Goal: Task Accomplishment & Management: Manage account settings

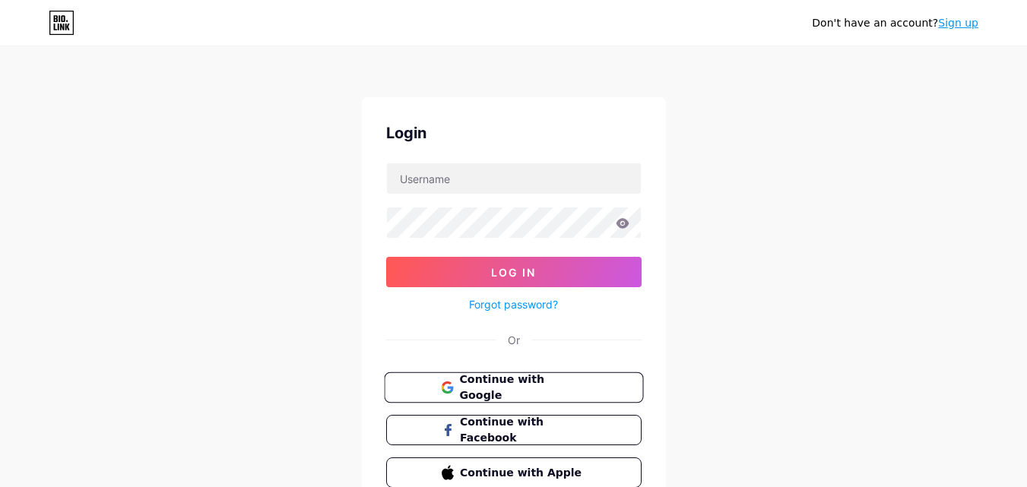
click at [529, 388] on span "Continue with Google" at bounding box center [522, 388] width 127 height 33
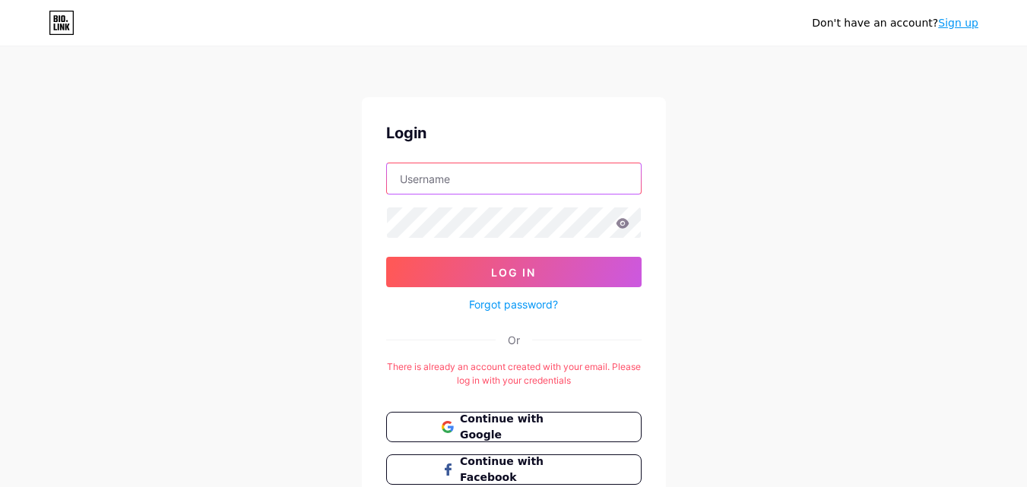
click at [499, 180] on input "text" at bounding box center [514, 178] width 254 height 30
type input "[EMAIL_ADDRESS][DOMAIN_NAME]"
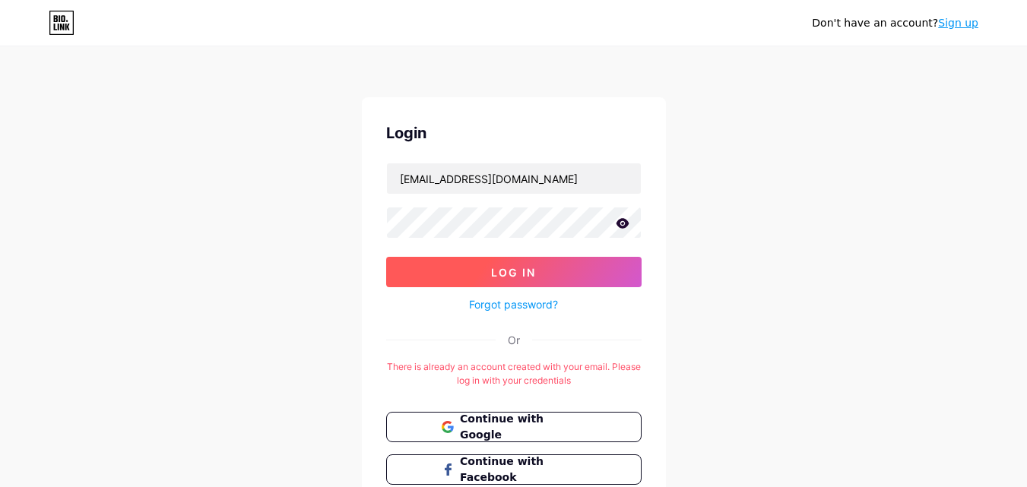
click at [509, 268] on span "Log In" at bounding box center [513, 272] width 45 height 13
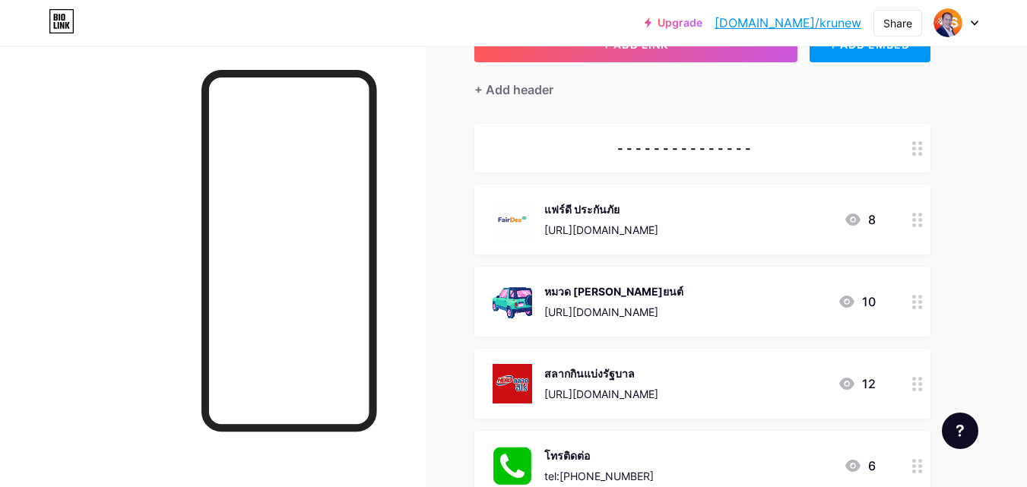
scroll to position [126, 0]
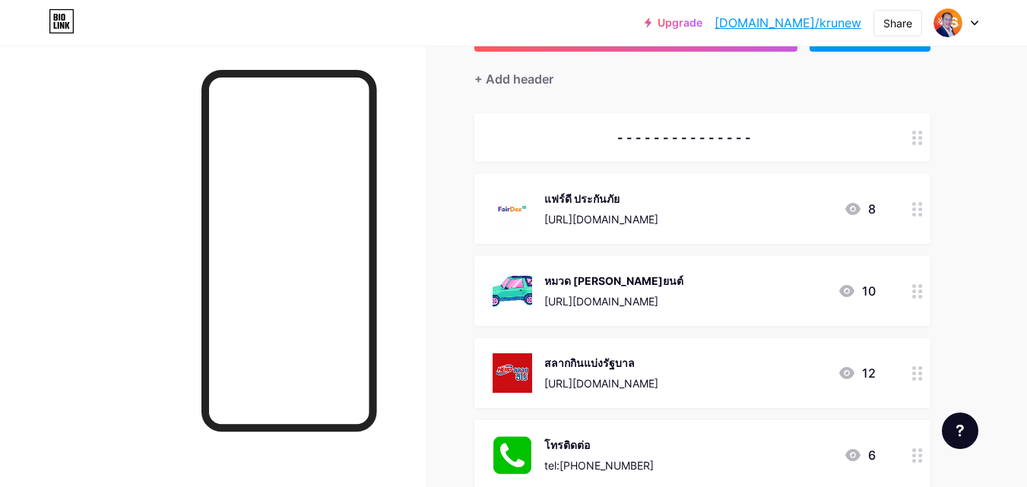
click at [613, 283] on div "หมวด [PERSON_NAME]ยนต์" at bounding box center [613, 281] width 139 height 16
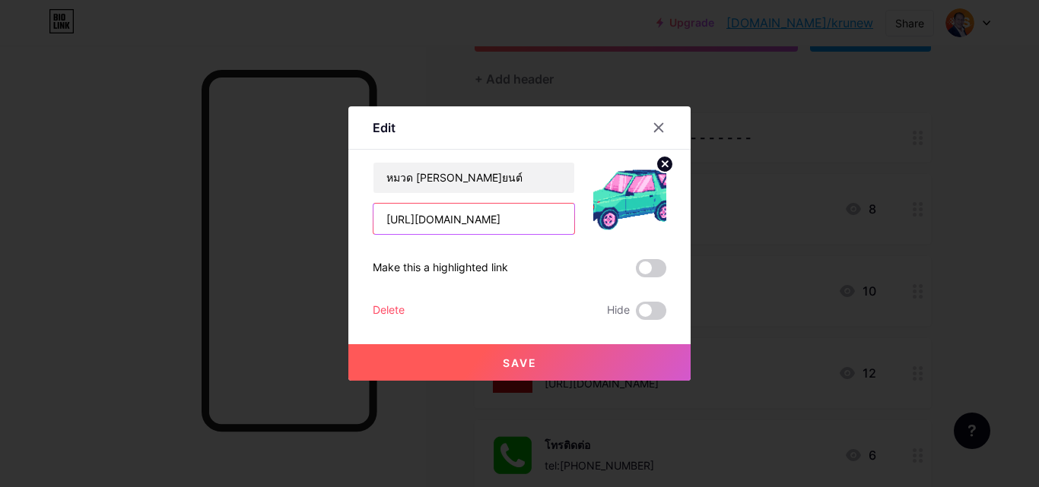
drag, startPoint x: 531, startPoint y: 219, endPoint x: 335, endPoint y: 214, distance: 196.2
click at [335, 214] on div "Edit Content YouTube Play YouTube video without leaving your page. ADD Vimeo Pl…" at bounding box center [519, 243] width 1039 height 487
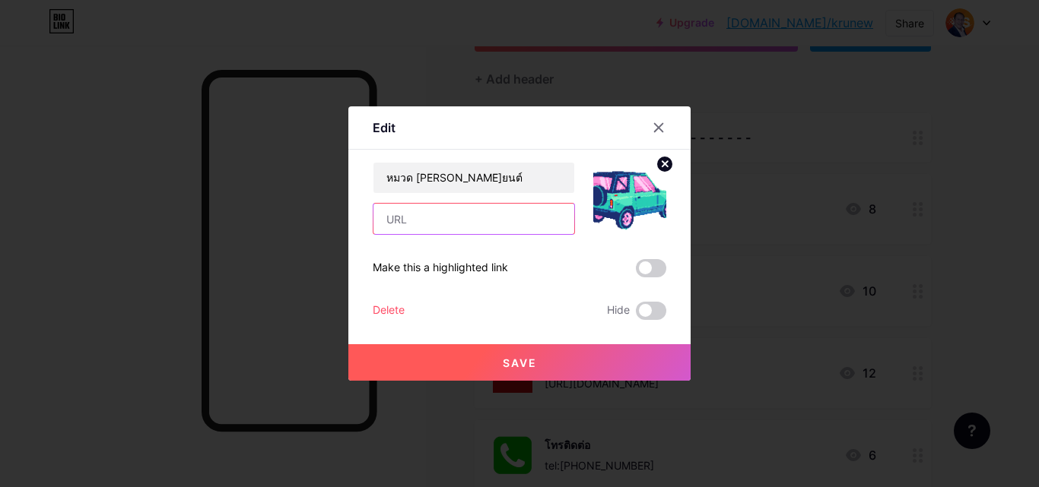
paste input "[URL][DOMAIN_NAME]"
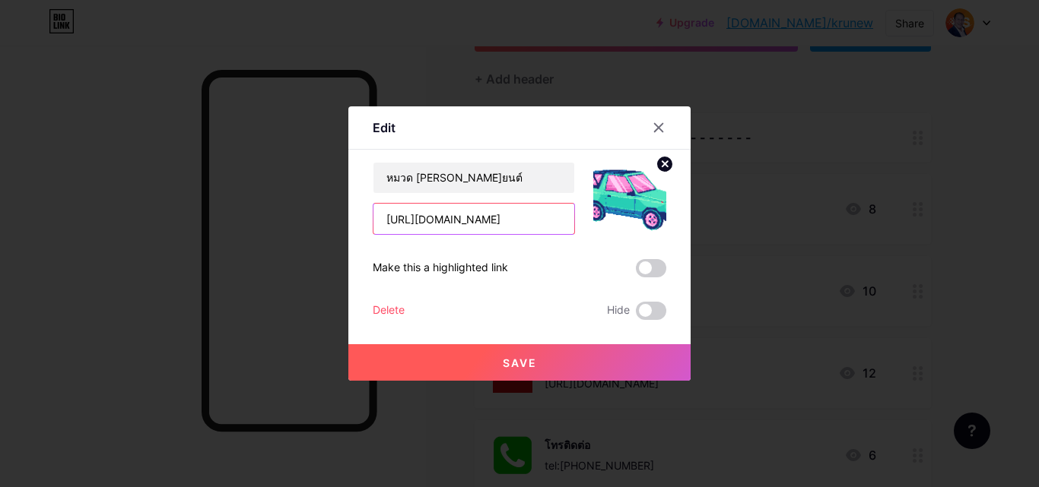
type input "[URL][DOMAIN_NAME]"
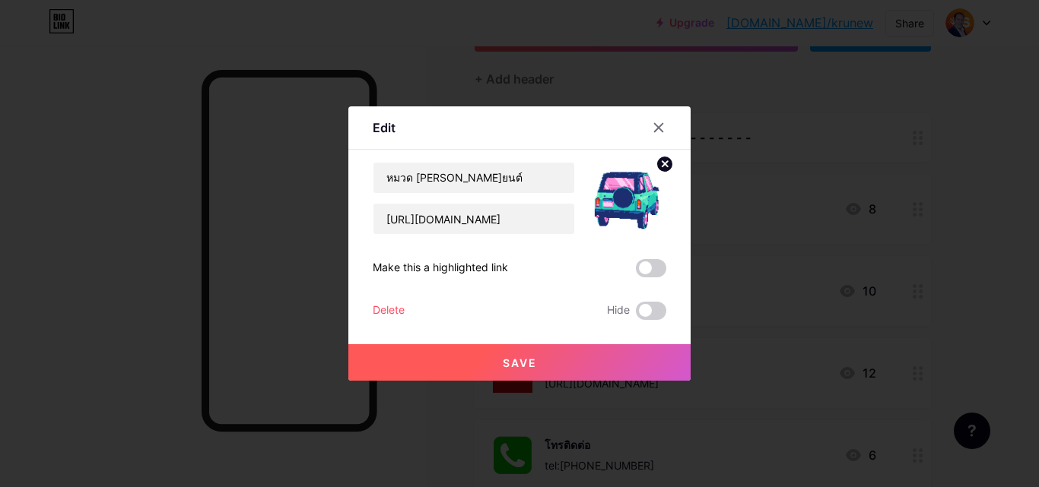
click at [566, 126] on div "Edit" at bounding box center [519, 132] width 342 height 36
click at [525, 363] on span "Save" at bounding box center [520, 363] width 34 height 13
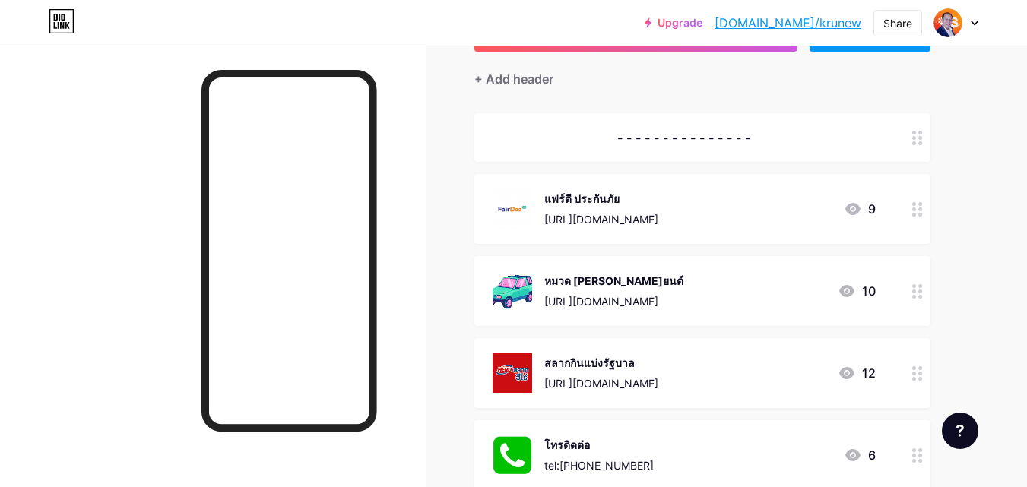
click at [575, 283] on div "หมวด [PERSON_NAME]ยนต์" at bounding box center [613, 281] width 139 height 16
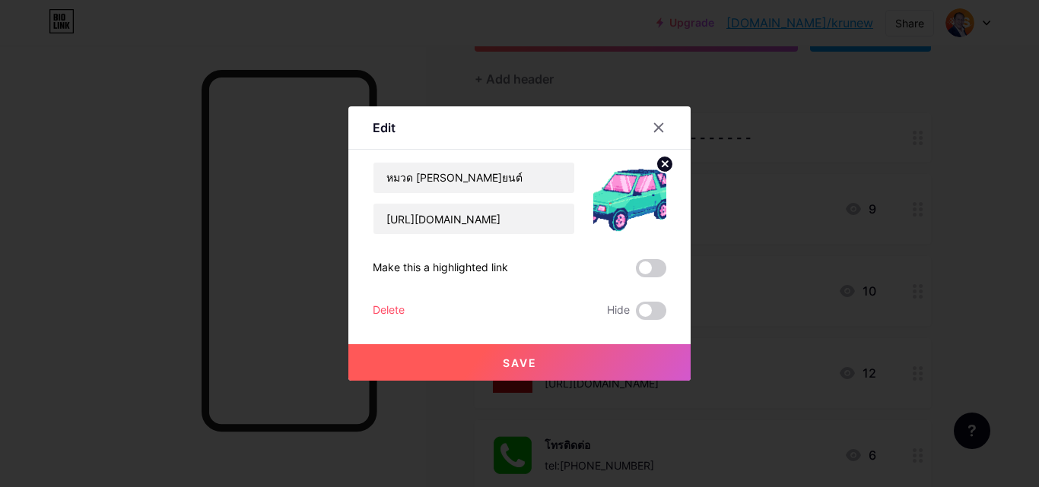
click at [624, 199] on img at bounding box center [629, 198] width 73 height 73
click at [669, 163] on circle at bounding box center [664, 164] width 17 height 17
click at [636, 198] on icon at bounding box center [635, 199] width 4 height 4
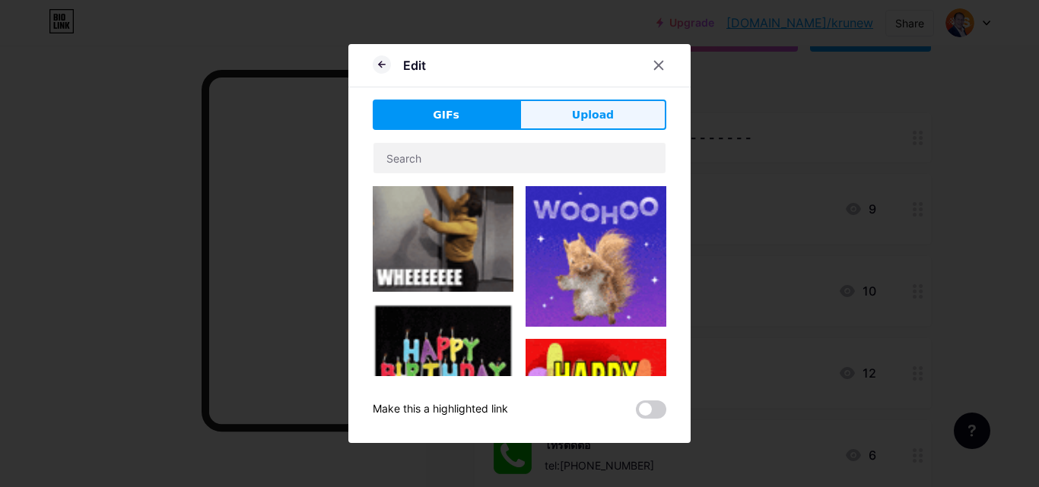
click at [588, 113] on span "Upload" at bounding box center [593, 115] width 42 height 16
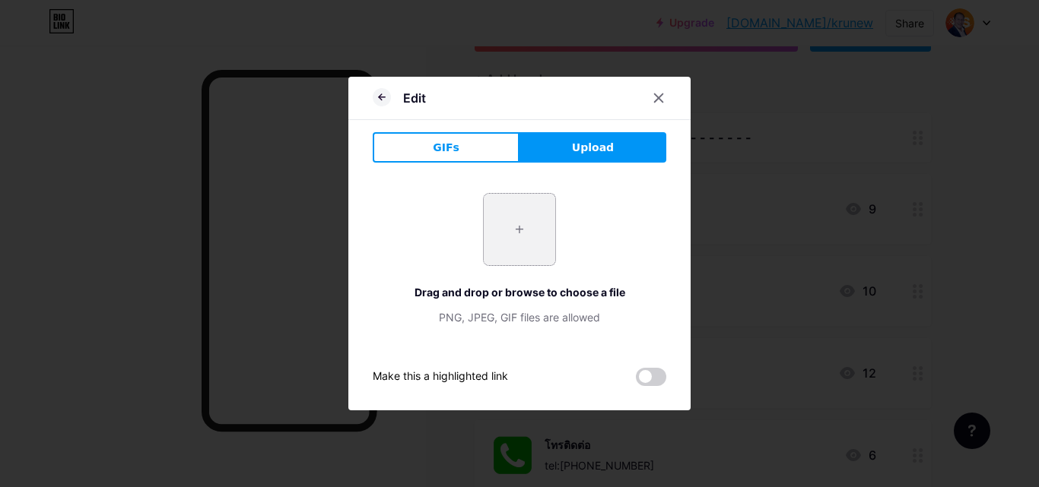
click at [519, 240] on input "file" at bounding box center [519, 229] width 71 height 71
type input "C:\fakepath\S__28672687_0.jpg"
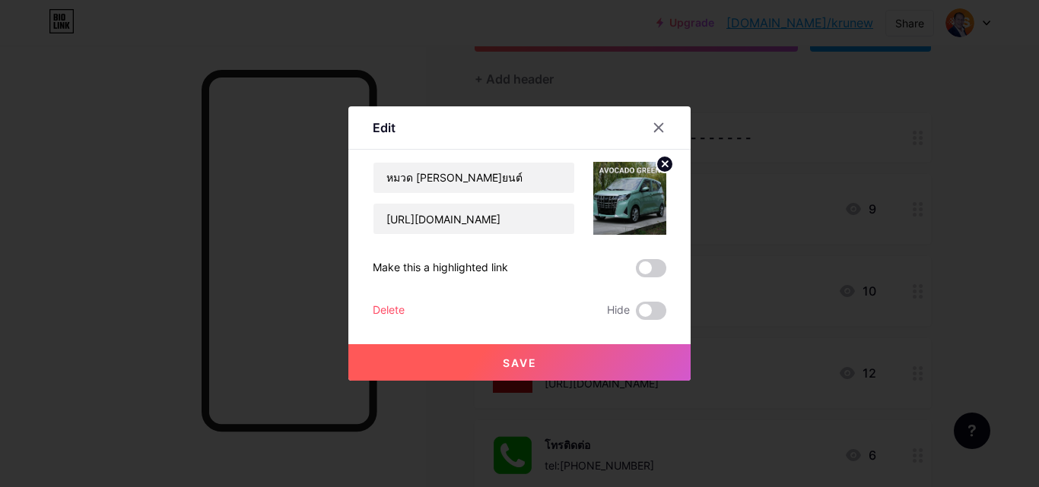
click at [535, 365] on span "Save" at bounding box center [520, 363] width 34 height 13
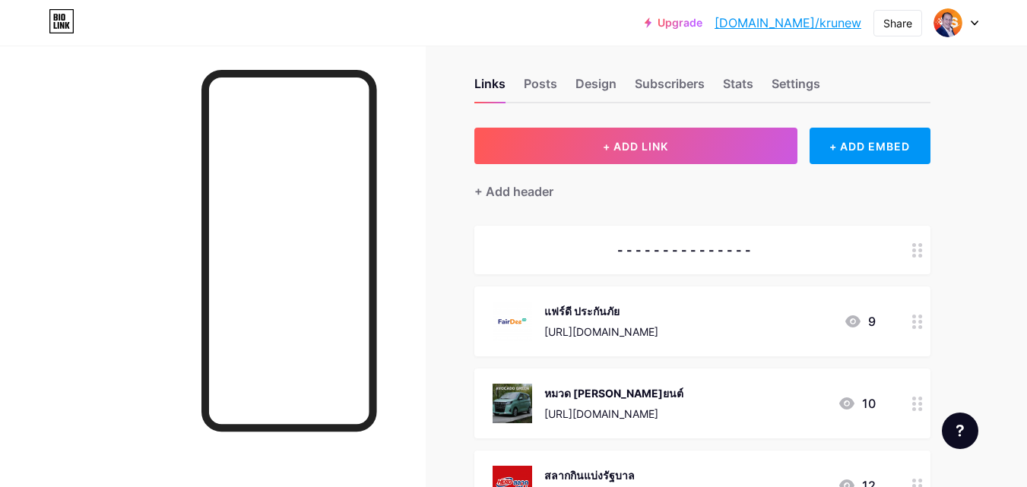
scroll to position [0, 0]
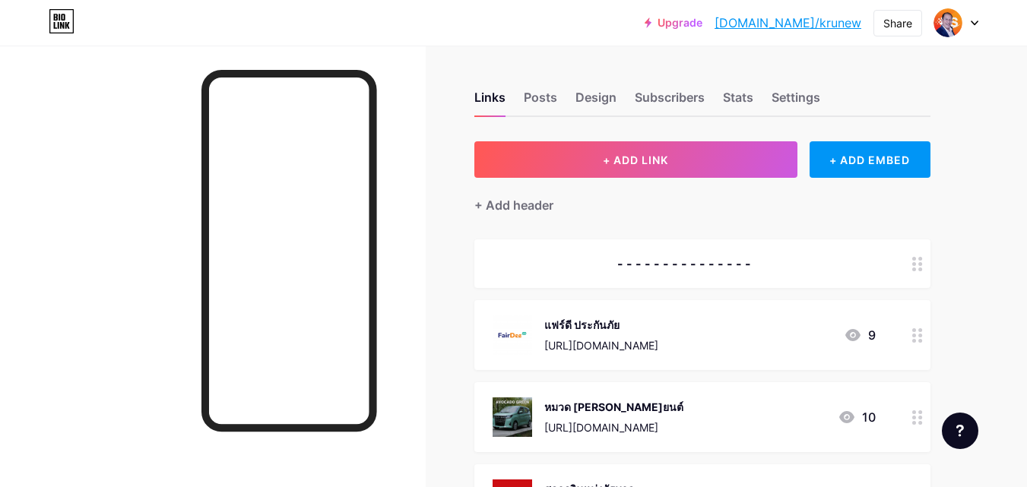
click at [517, 336] on img at bounding box center [513, 336] width 40 height 40
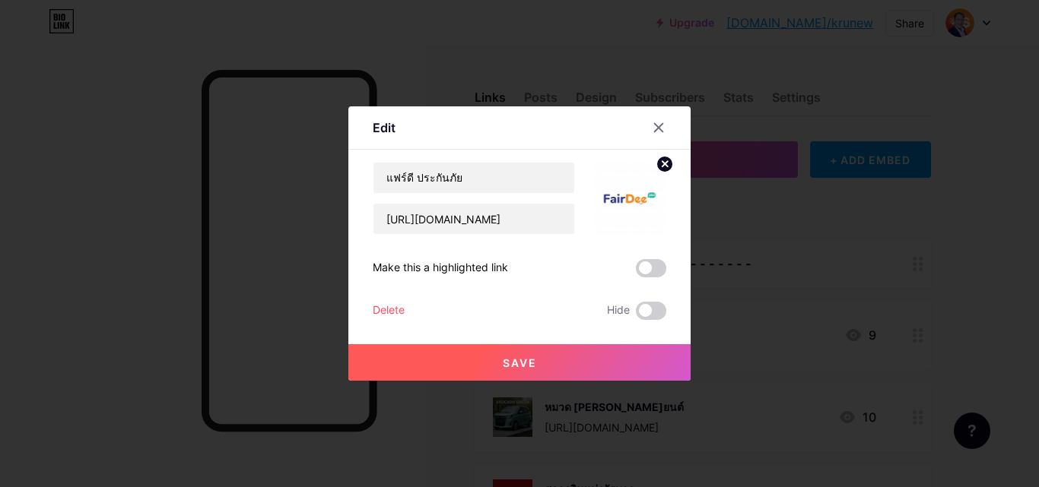
click at [664, 164] on icon at bounding box center [664, 163] width 5 height 5
click at [629, 193] on rect at bounding box center [626, 188] width 24 height 24
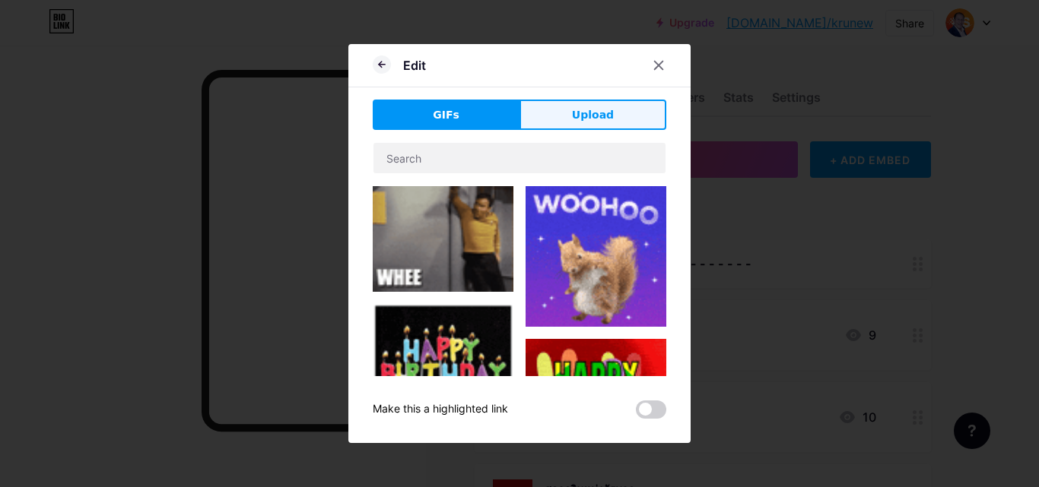
click at [594, 113] on span "Upload" at bounding box center [593, 115] width 42 height 16
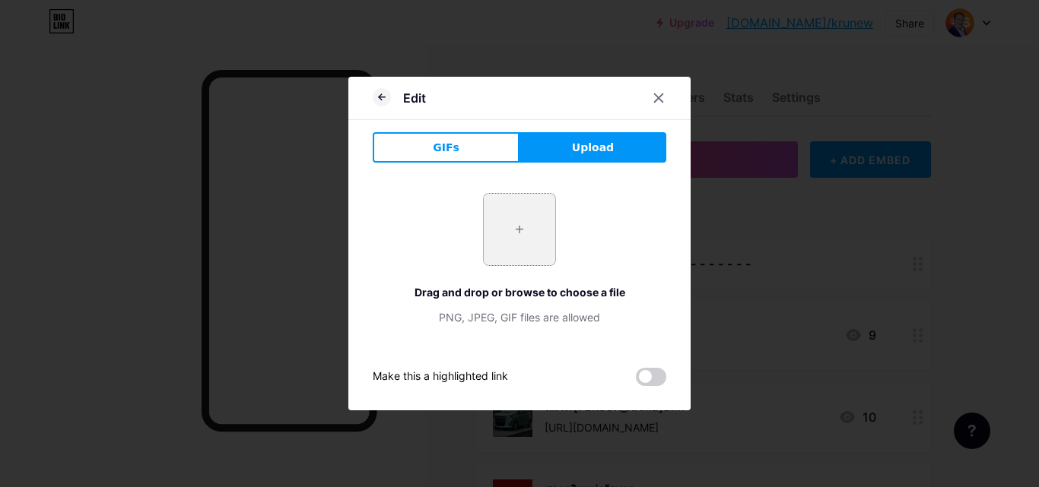
click at [518, 235] on input "file" at bounding box center [519, 229] width 71 height 71
type input "C:\fakepath\661148_0.jpg"
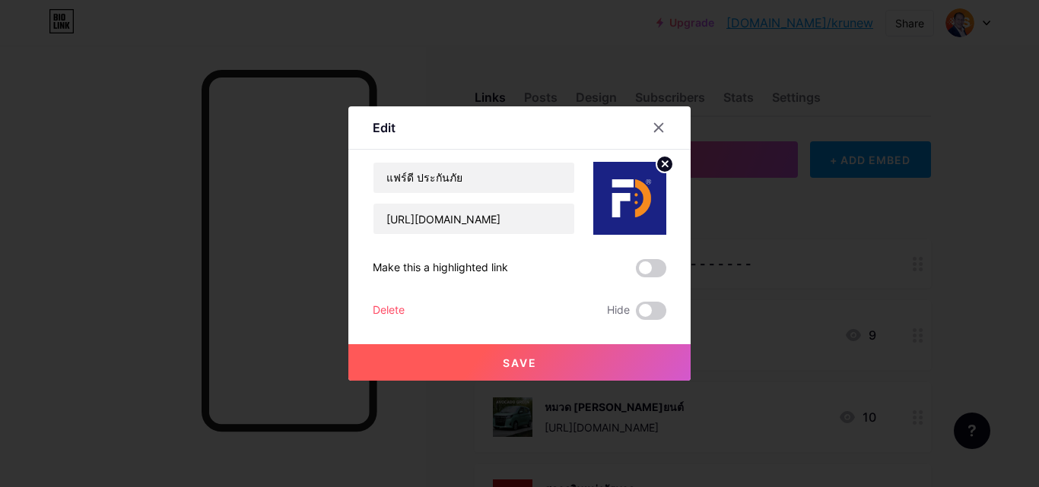
click at [530, 364] on span "Save" at bounding box center [520, 363] width 34 height 13
